Goal: Check status: Check status

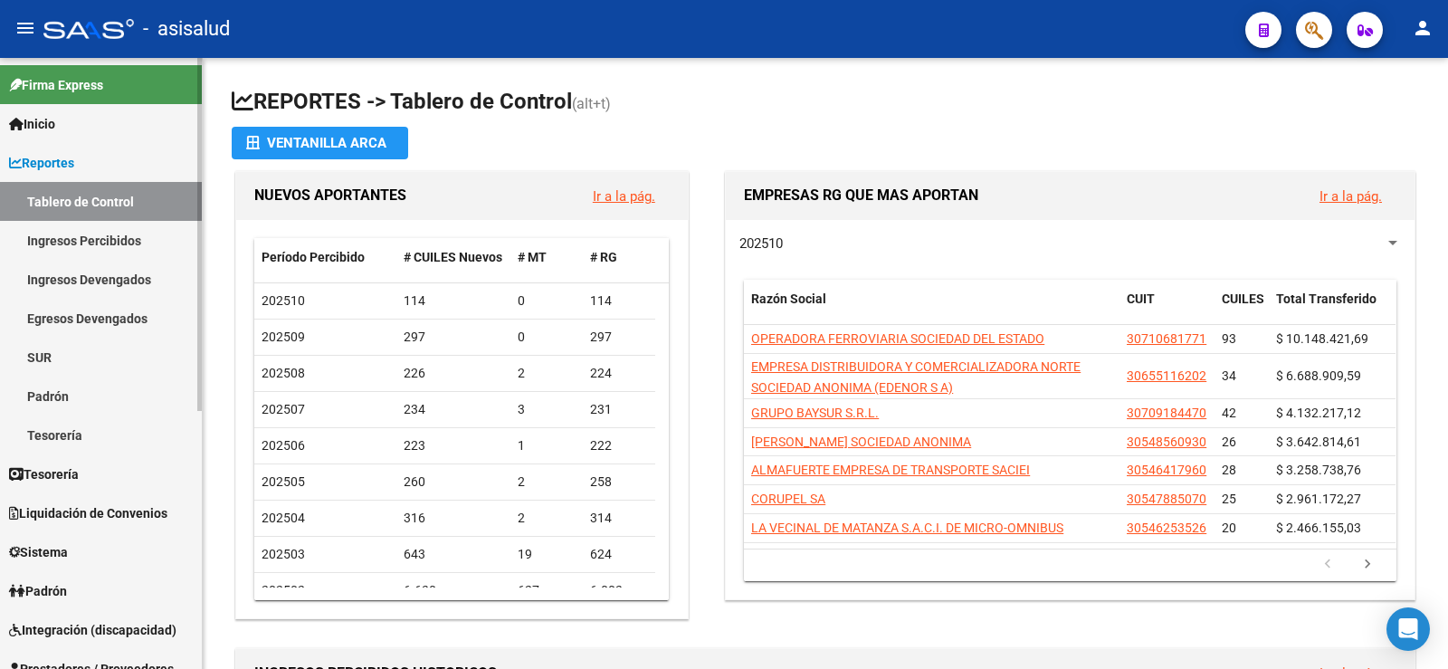
click at [45, 159] on span "Reportes" at bounding box center [41, 163] width 65 height 20
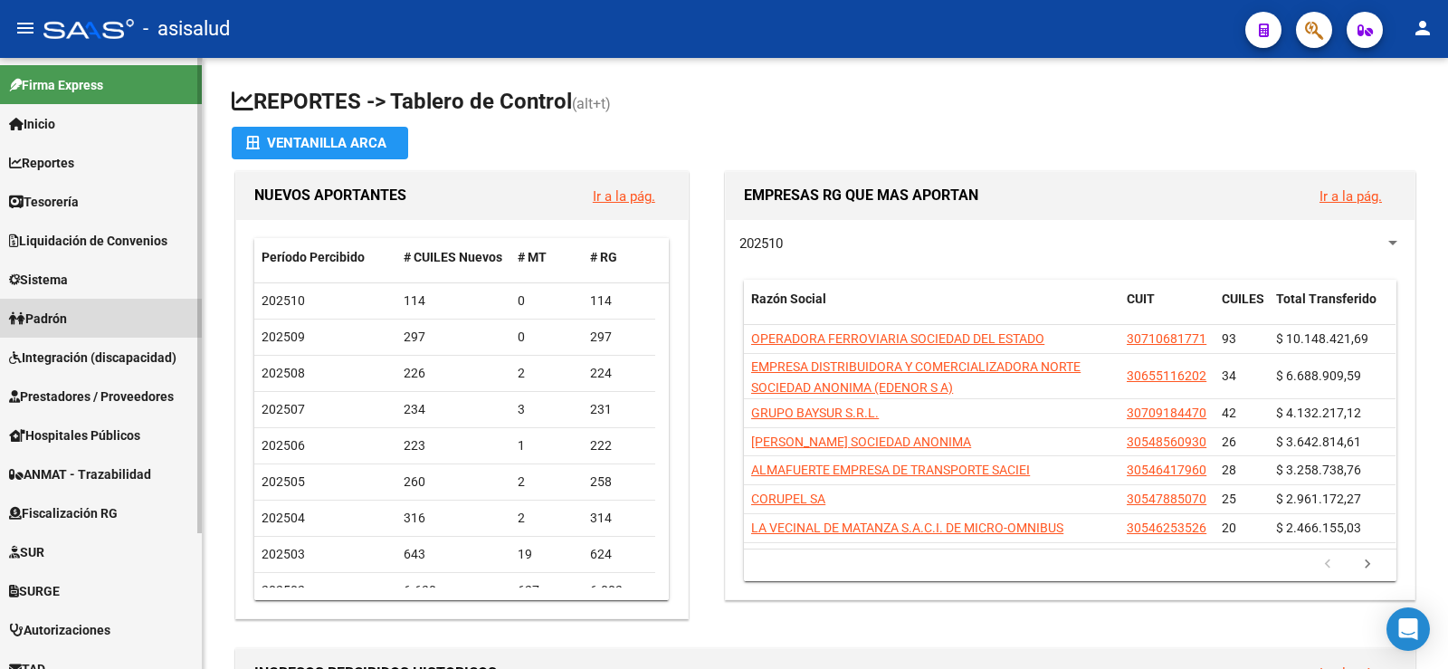
click at [67, 313] on span "Padrón" at bounding box center [38, 319] width 58 height 20
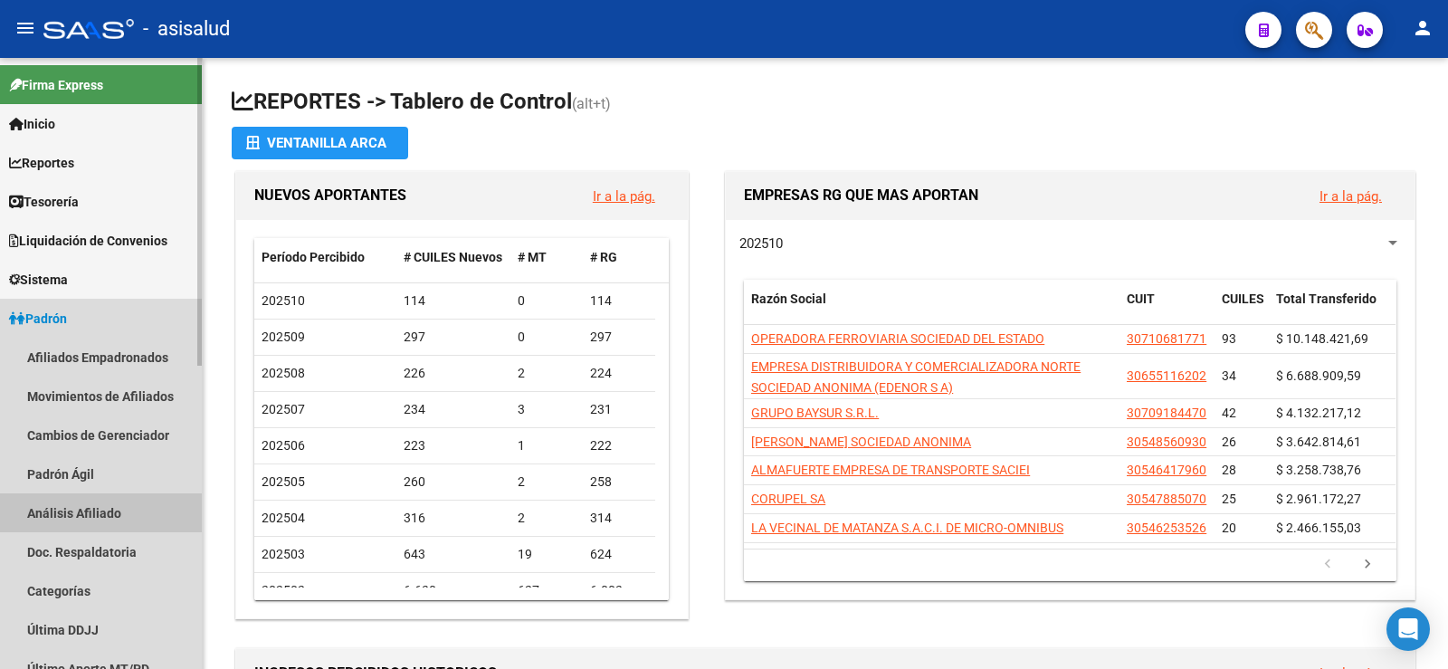
click at [74, 513] on link "Análisis Afiliado" at bounding box center [101, 512] width 202 height 39
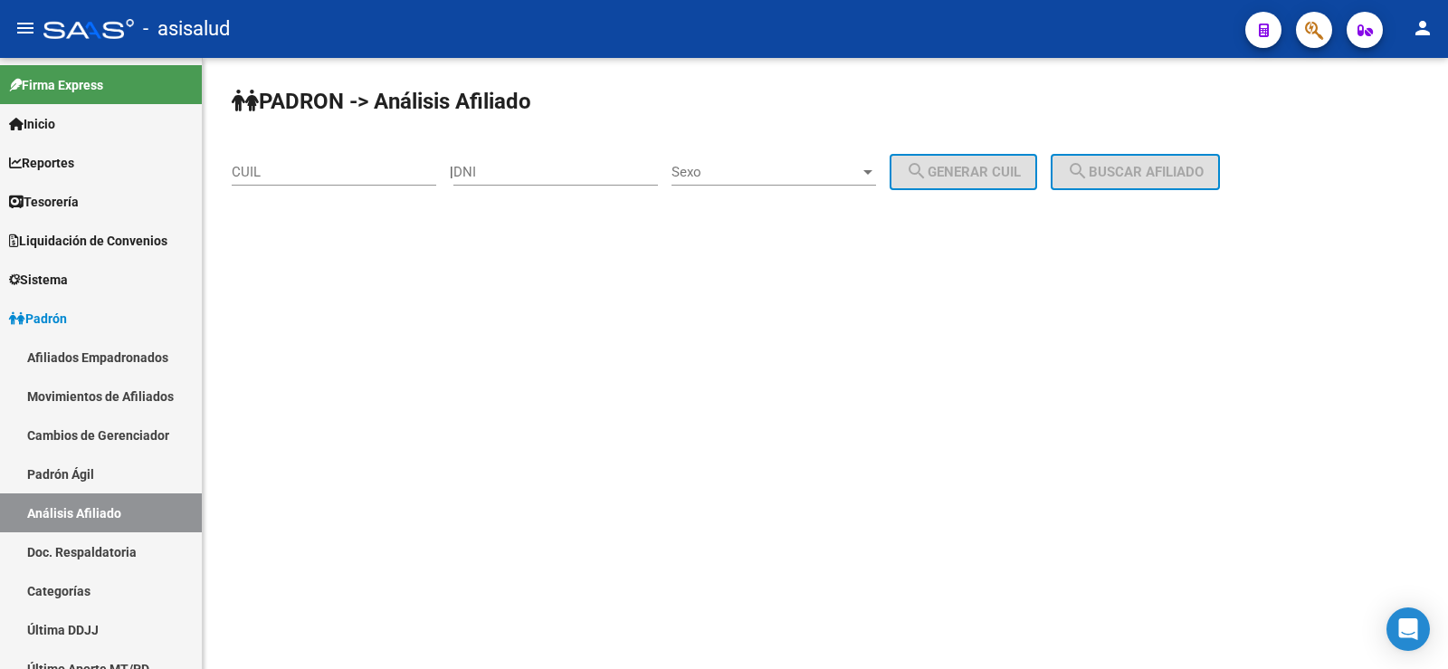
click at [302, 175] on input "CUIL" at bounding box center [334, 172] width 204 height 16
paste input "27-41174373-5"
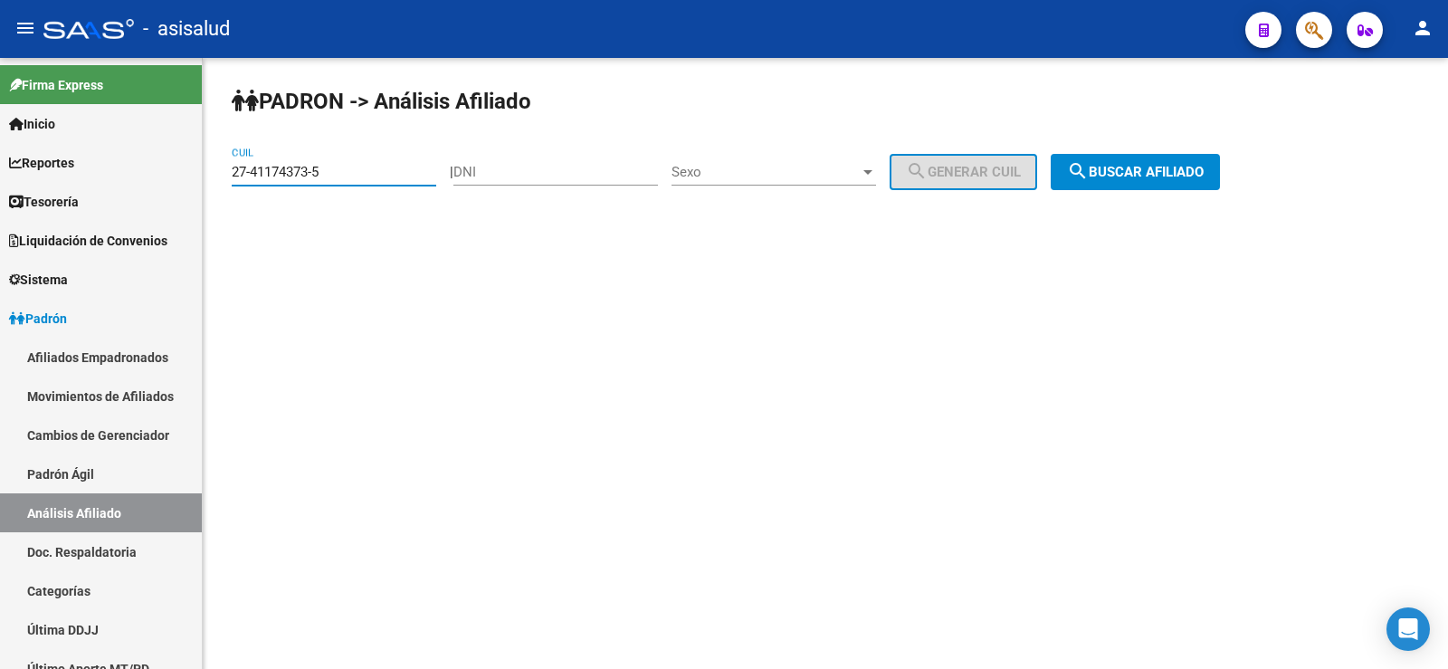
type input "27-41174373-5"
click at [1150, 171] on span "search Buscar afiliado" at bounding box center [1135, 172] width 137 height 16
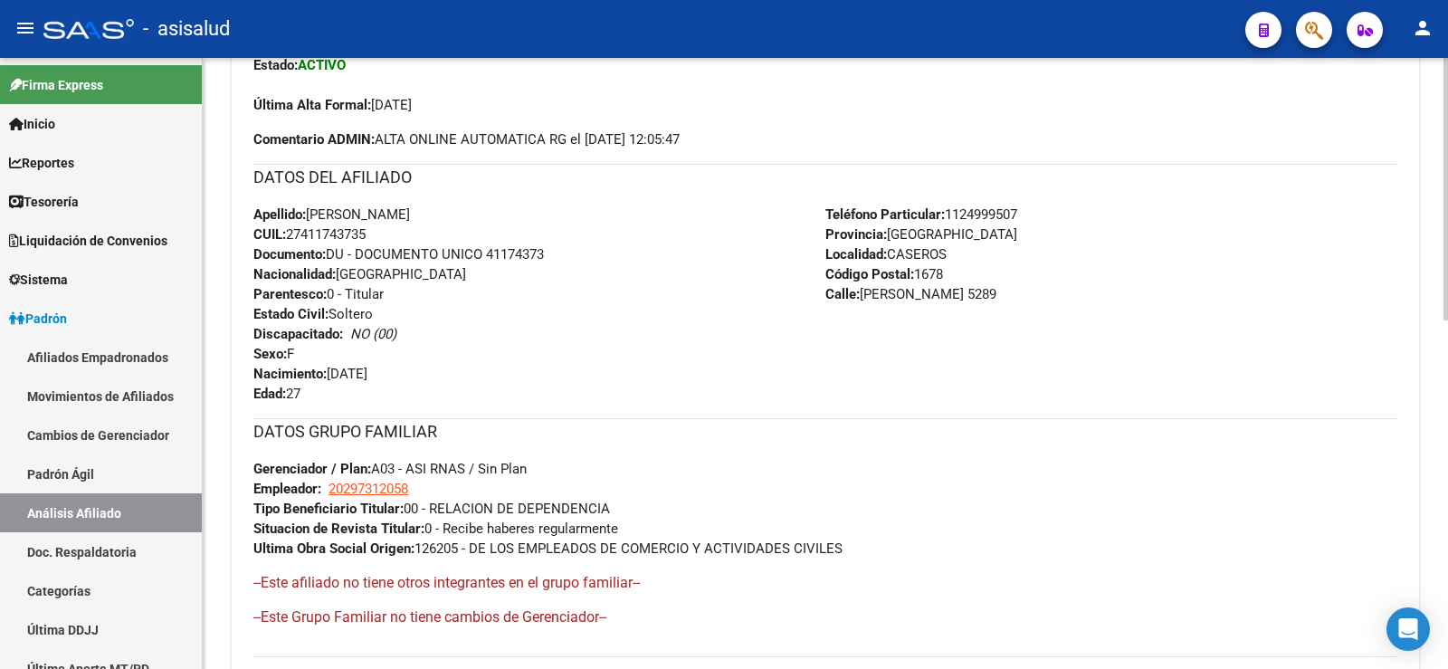
scroll to position [810, 0]
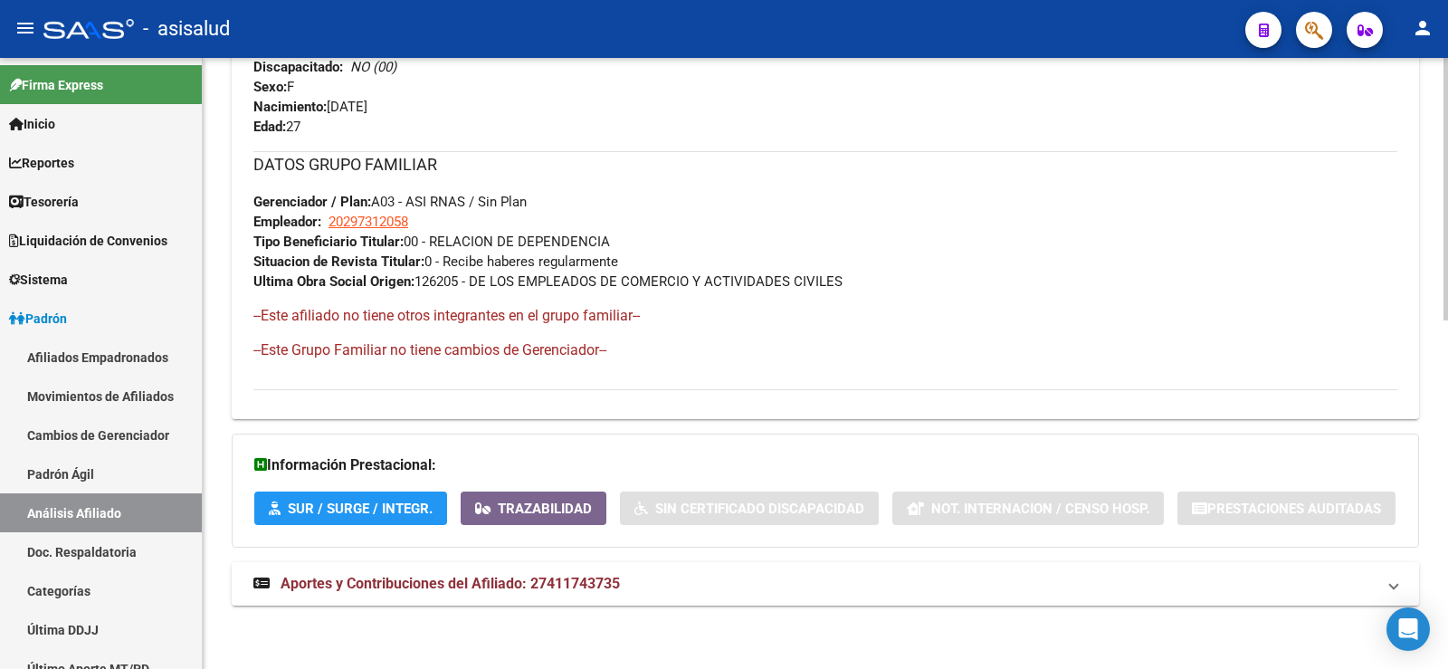
click at [560, 582] on span "Aportes y Contribuciones del Afiliado: 27411743735" at bounding box center [450, 583] width 339 height 17
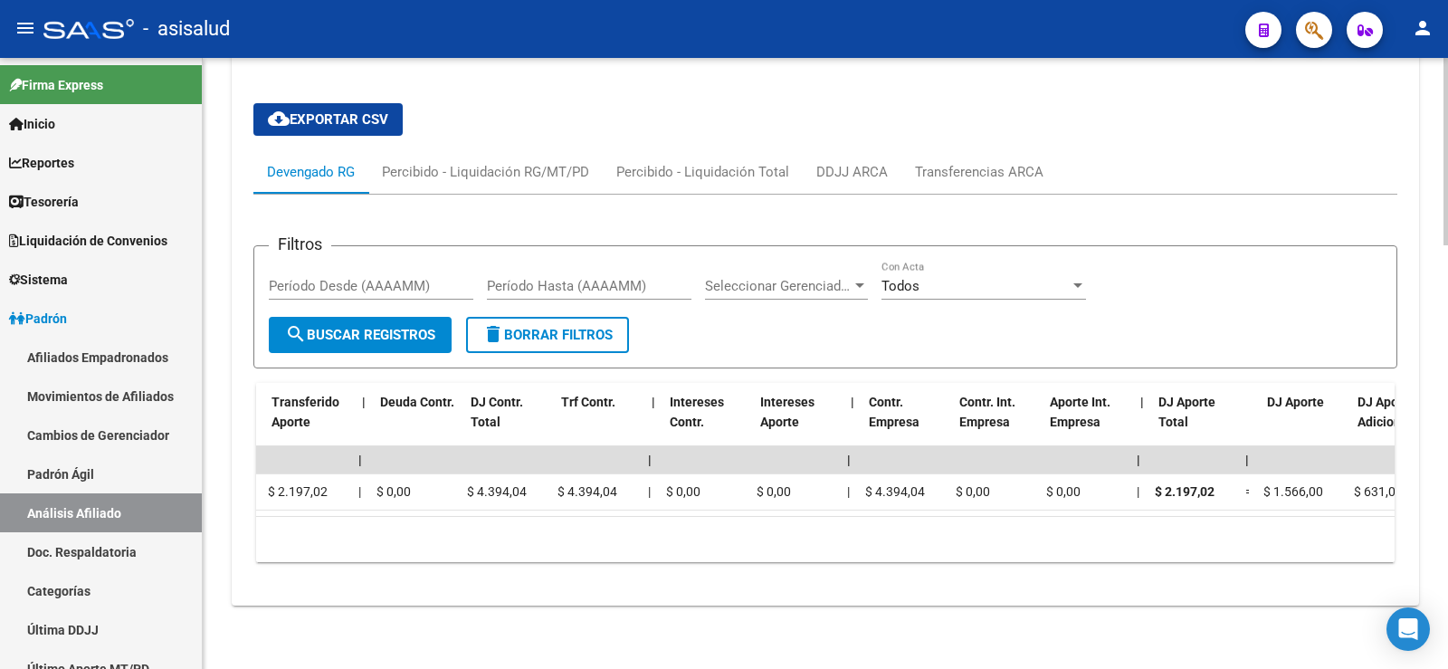
scroll to position [0, 0]
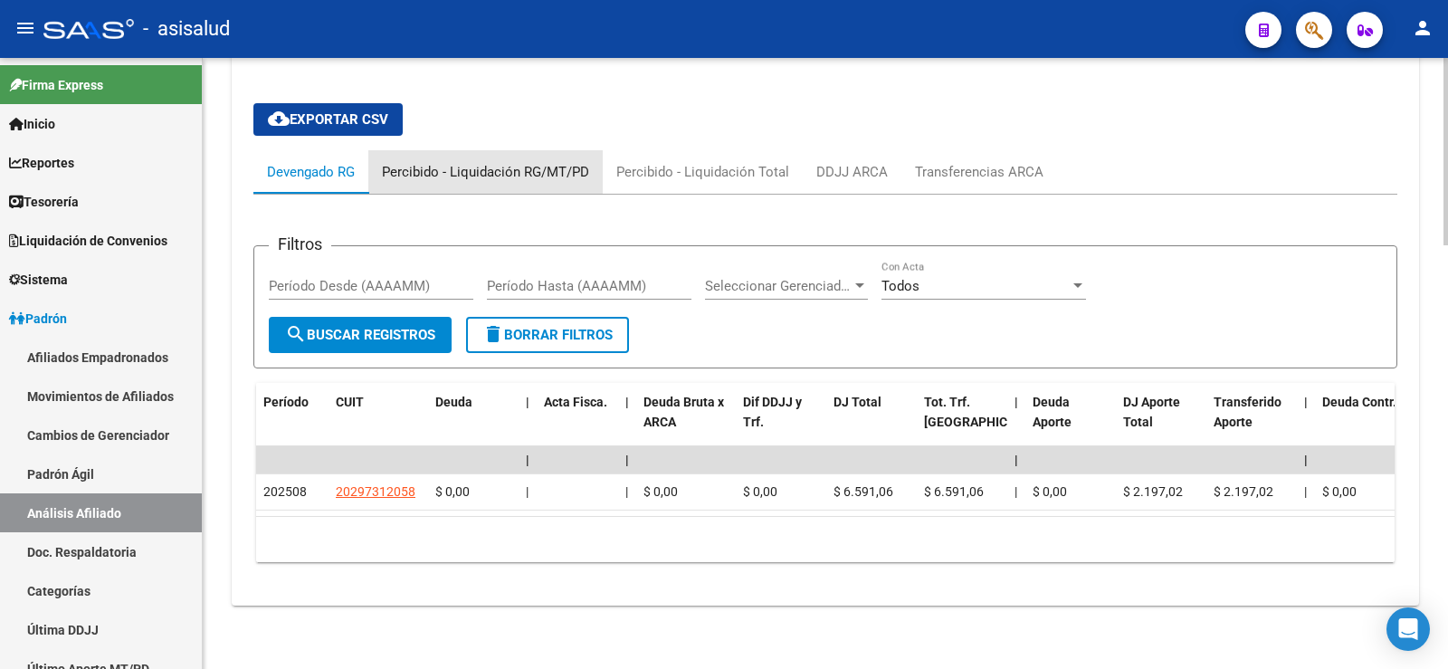
click at [529, 162] on div "Percibido - Liquidación RG/MT/PD" at bounding box center [485, 172] width 207 height 20
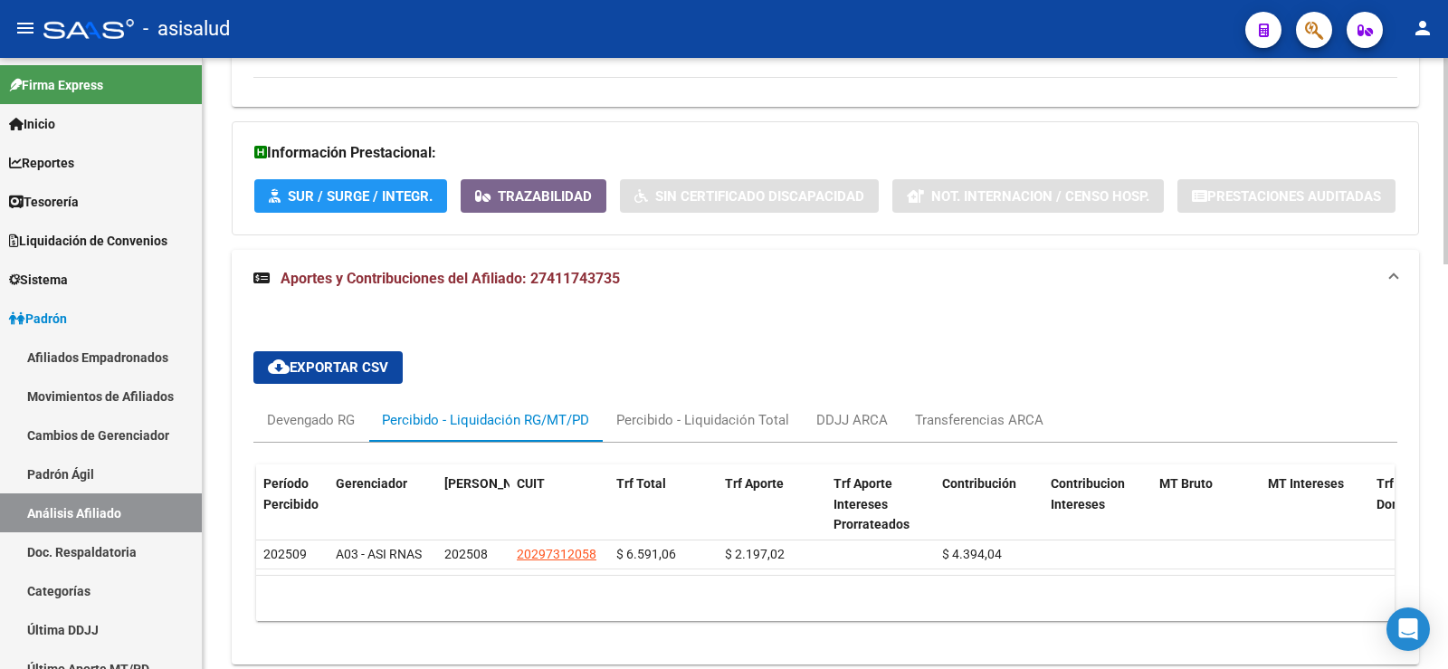
scroll to position [1194, 0]
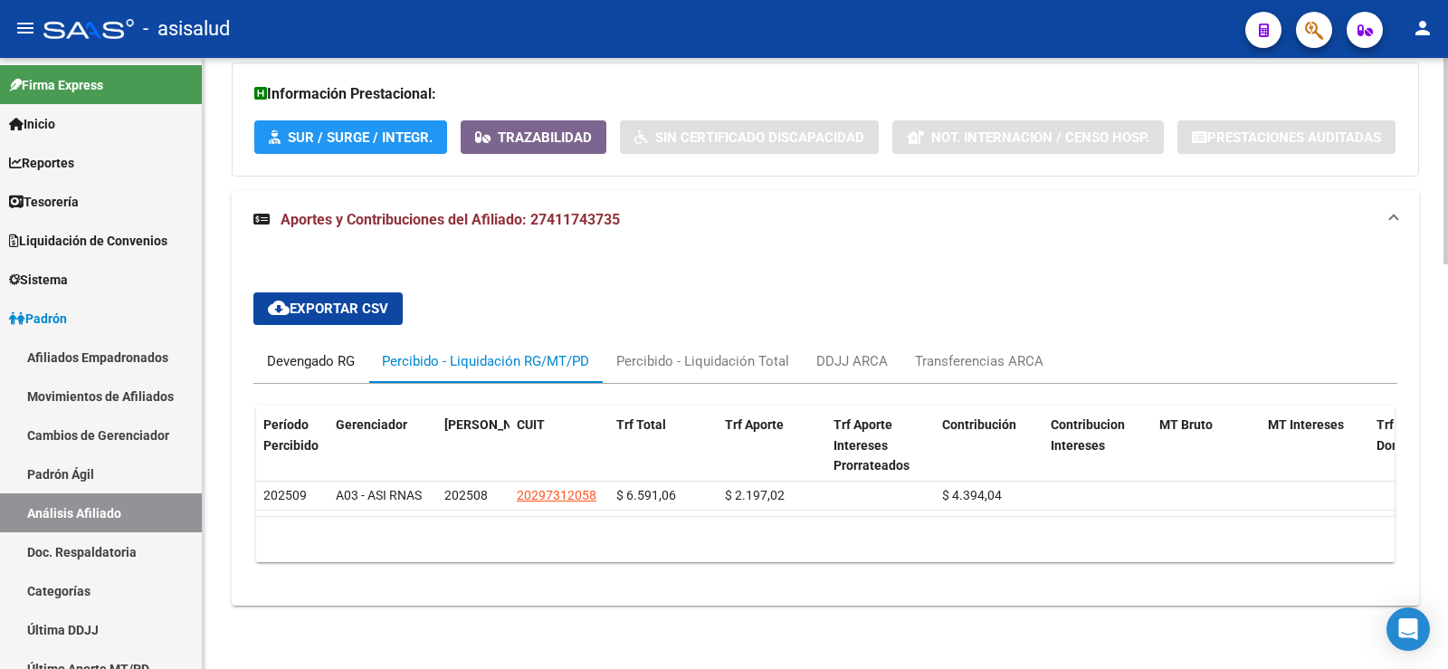
click at [316, 351] on div "Devengado RG" at bounding box center [311, 361] width 88 height 20
